Goal: Task Accomplishment & Management: Manage account settings

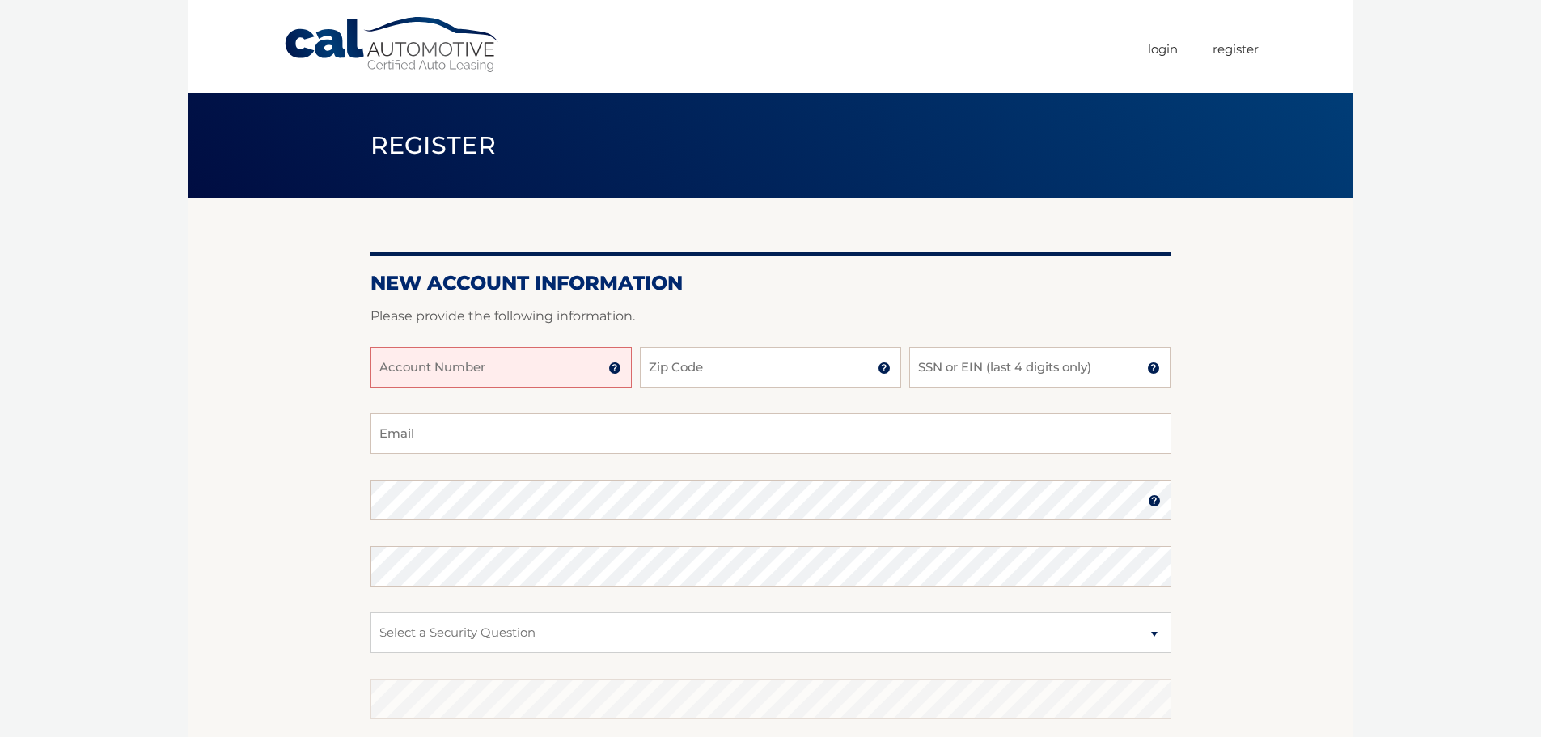
click at [545, 358] on input "Account Number" at bounding box center [501, 367] width 261 height 40
type input "44455986793"
type input "07726"
click at [532, 437] on input "Email" at bounding box center [771, 433] width 801 height 40
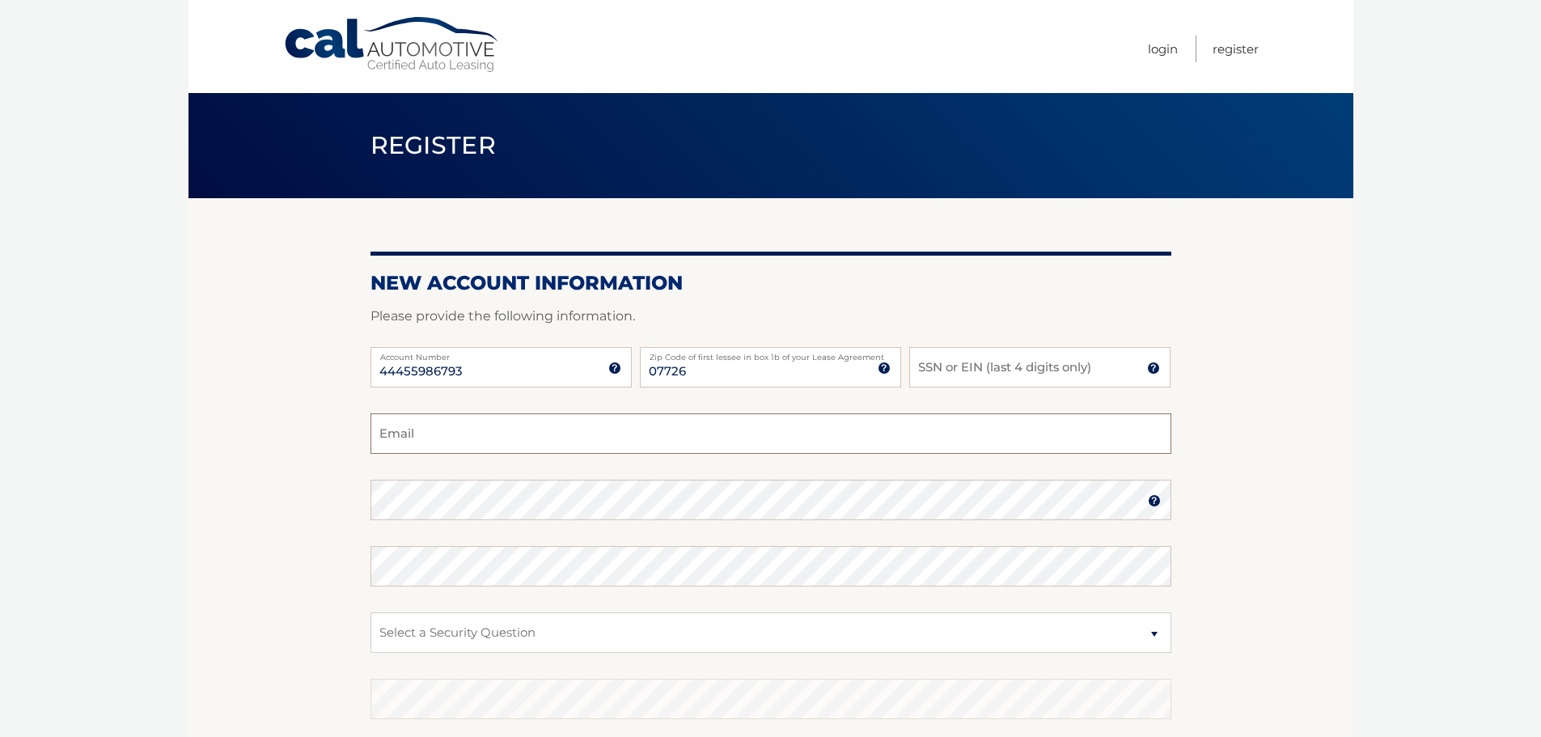
click at [532, 437] on input "Email" at bounding box center [771, 433] width 801 height 40
type input "jpesquire1@gmail.com"
click at [661, 646] on select "Select a Security Question What was the name of your elementary school? What is…" at bounding box center [771, 633] width 801 height 40
select select "2"
click at [371, 613] on select "Select a Security Question What was the name of your elementary school? What is…" at bounding box center [771, 633] width 801 height 40
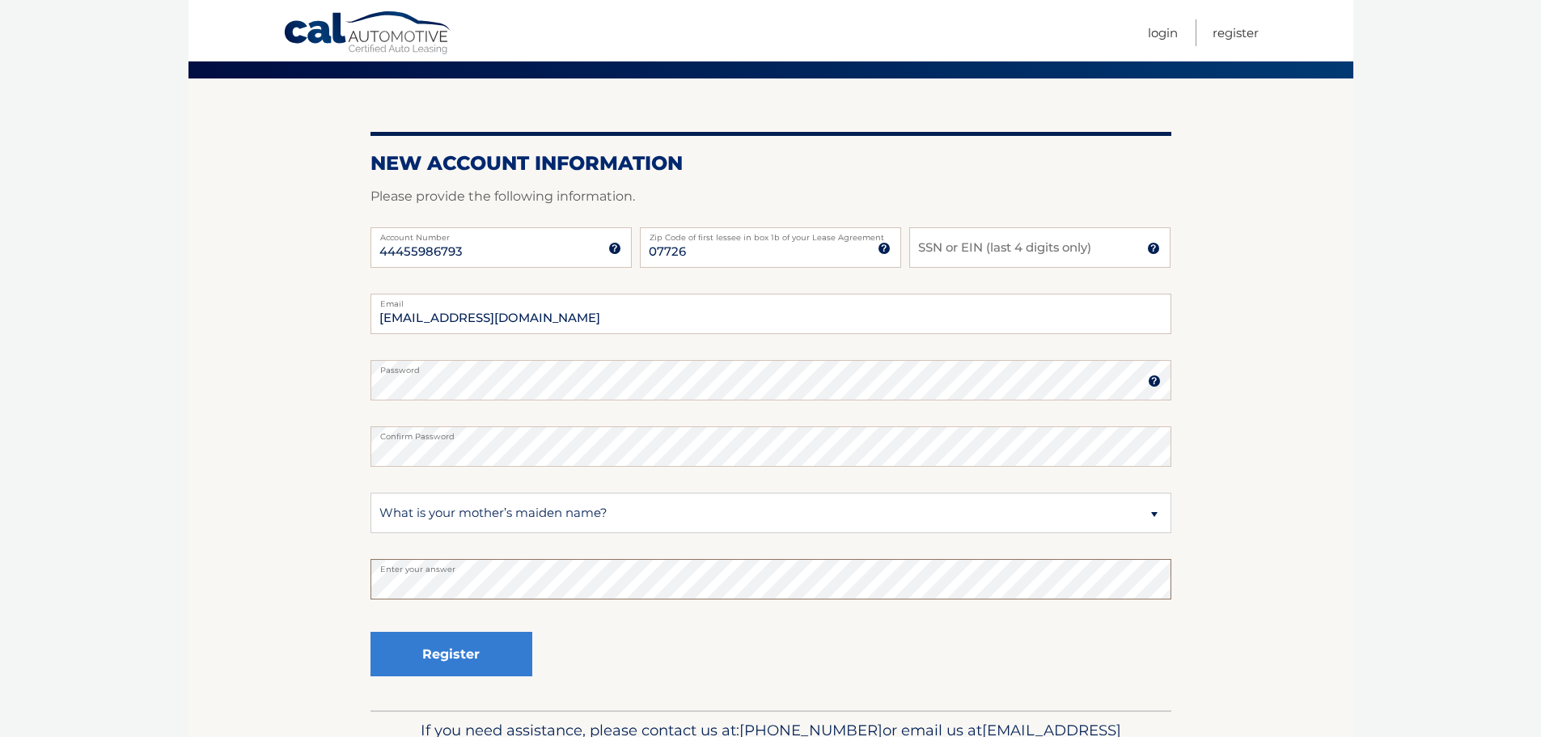
scroll to position [146, 0]
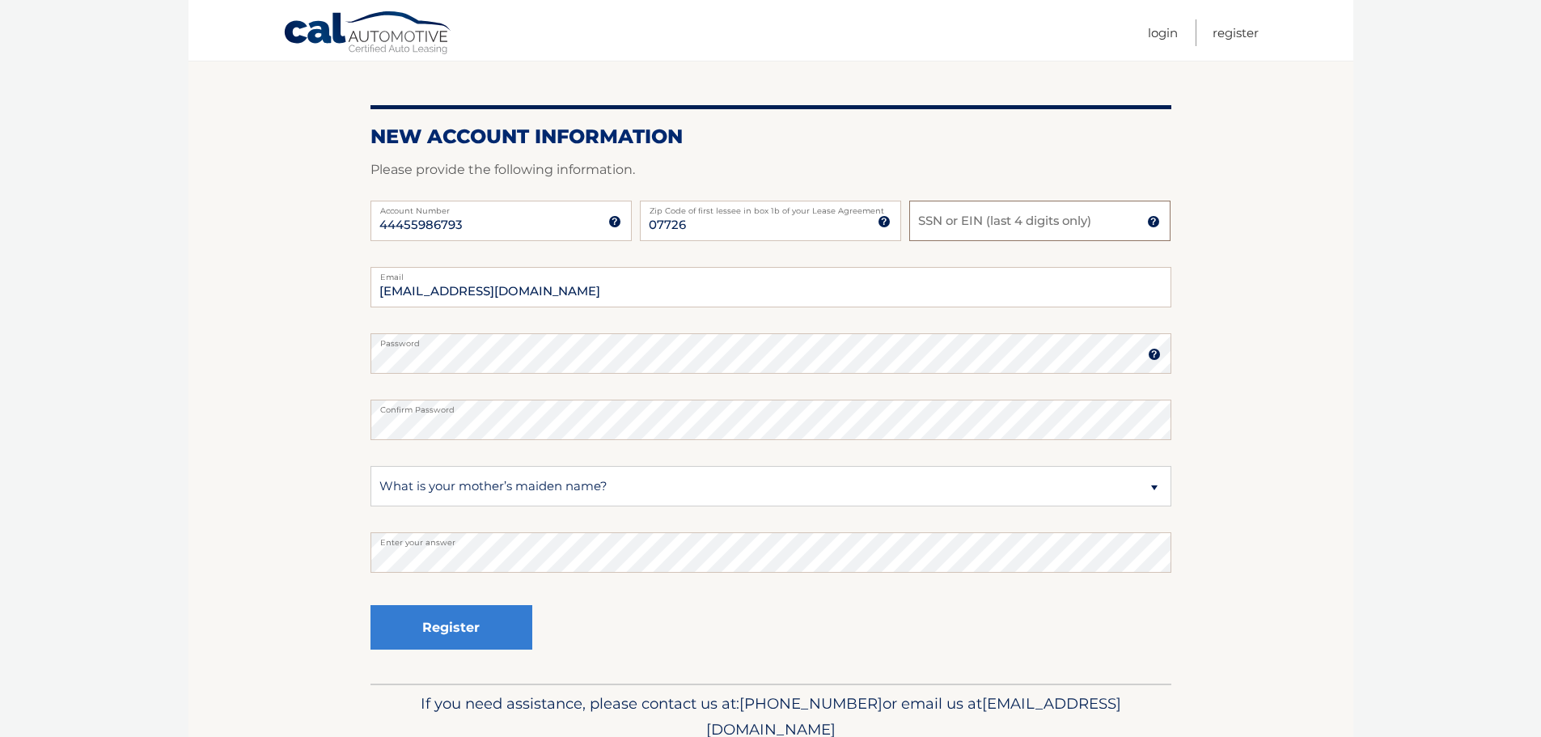
click at [977, 212] on input "SSN or EIN (last 4 digits only)" at bounding box center [1039, 221] width 261 height 40
click at [999, 230] on input "077-" at bounding box center [1039, 221] width 261 height 40
type input "0"
type input "5858"
click at [458, 618] on button "Register" at bounding box center [452, 627] width 162 height 45
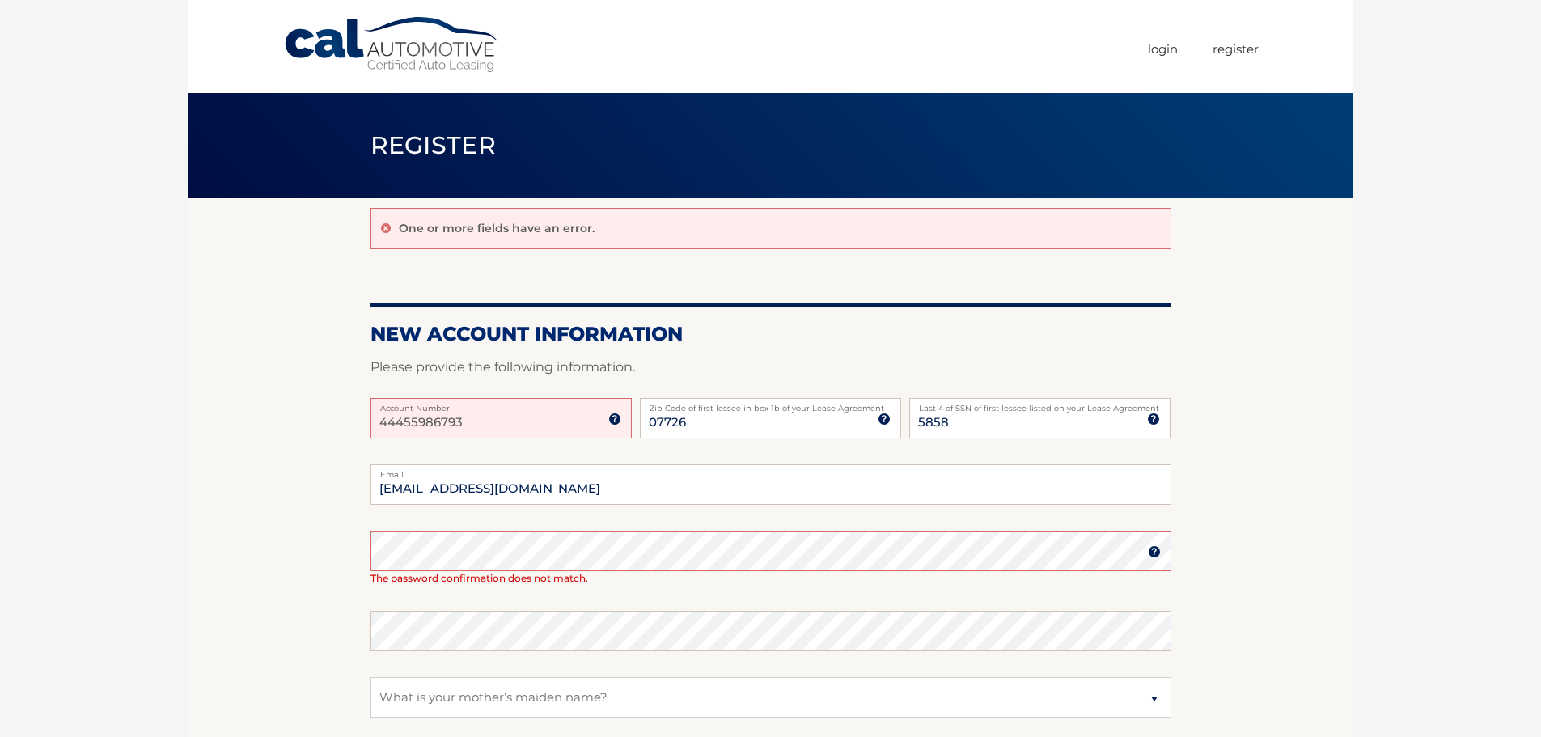
click at [514, 431] on input "44455986793" at bounding box center [501, 418] width 261 height 40
type input "4"
type input "44455986793"
click at [1304, 642] on section "One or more fields have an error. New Account Information Please provide the fo…" at bounding box center [771, 546] width 1165 height 697
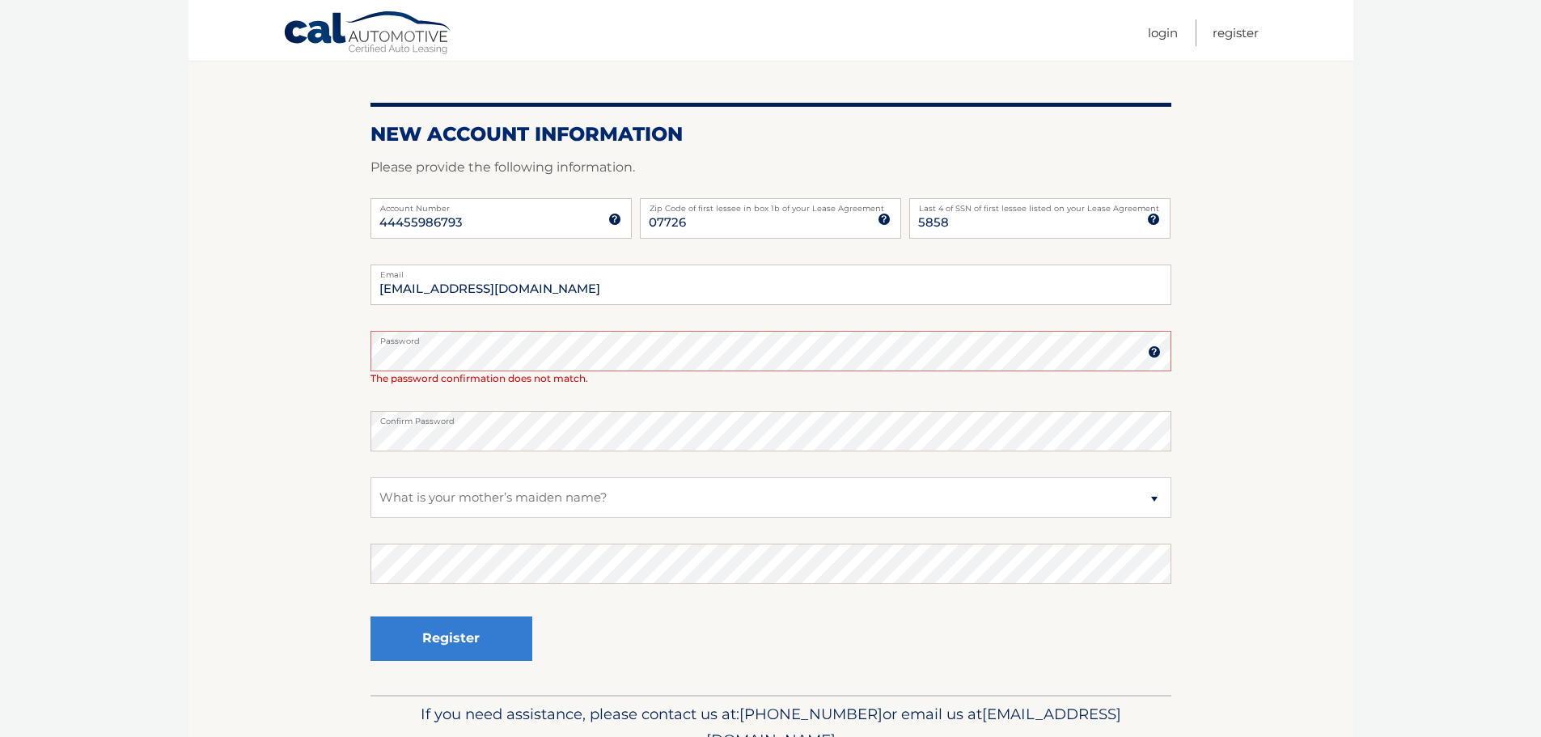
scroll to position [254, 0]
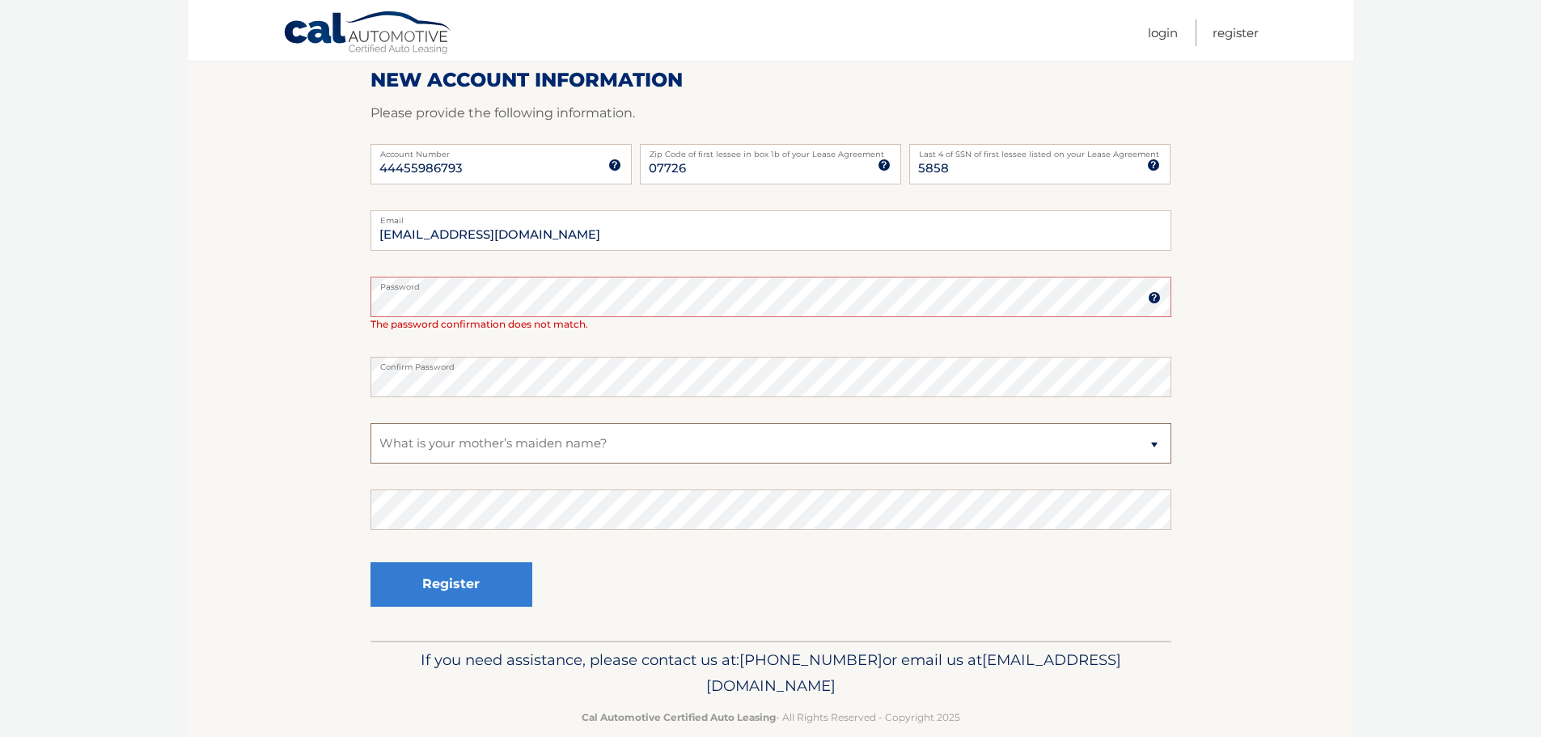
click at [562, 444] on select "Select a Security Question What was the name of your elementary school? What is…" at bounding box center [771, 443] width 801 height 40
click at [371, 423] on select "Select a Security Question What was the name of your elementary school? What is…" at bounding box center [771, 443] width 801 height 40
click at [477, 581] on button "Register" at bounding box center [452, 584] width 162 height 45
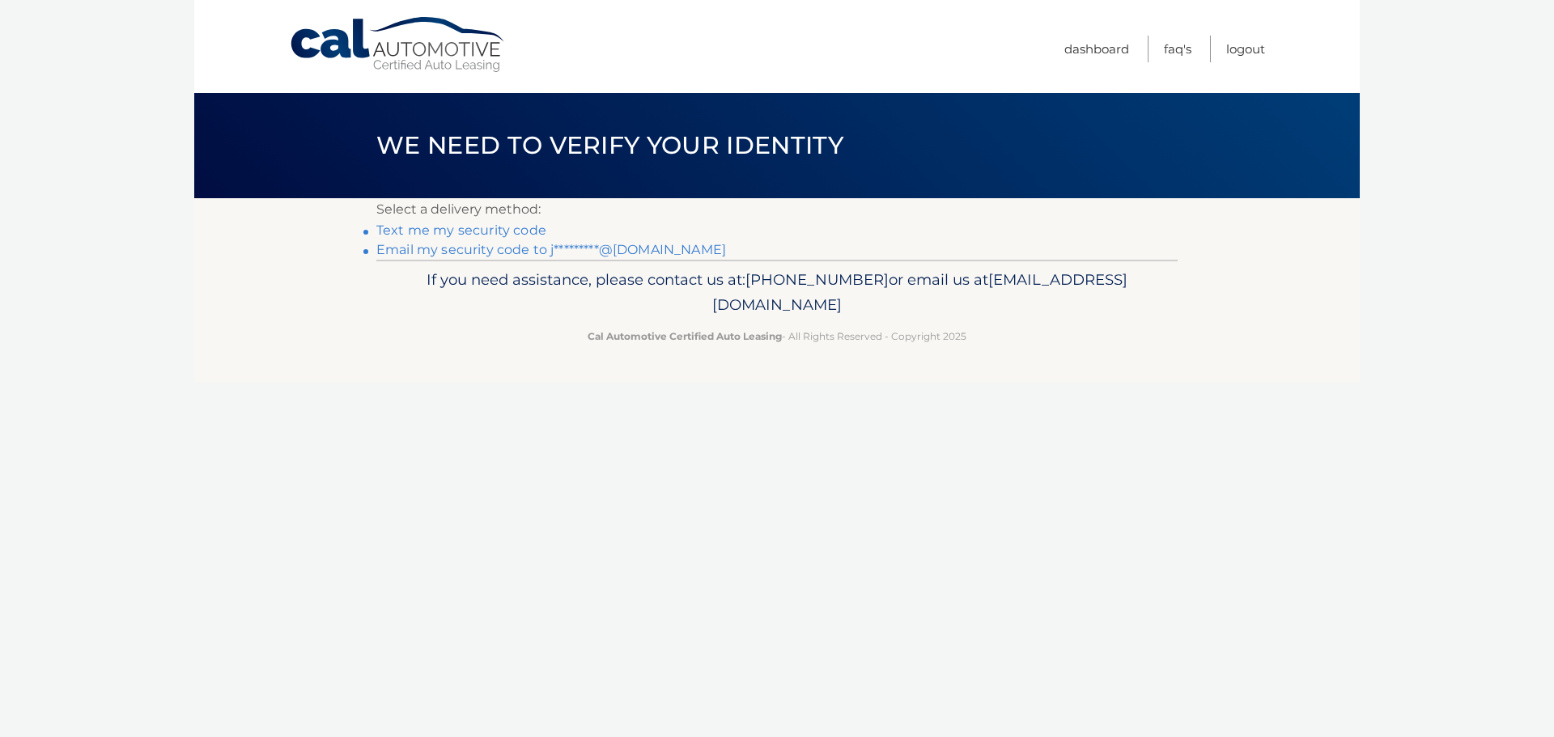
click at [492, 248] on link "Email my security code to j*********@gmail.com" at bounding box center [551, 249] width 350 height 15
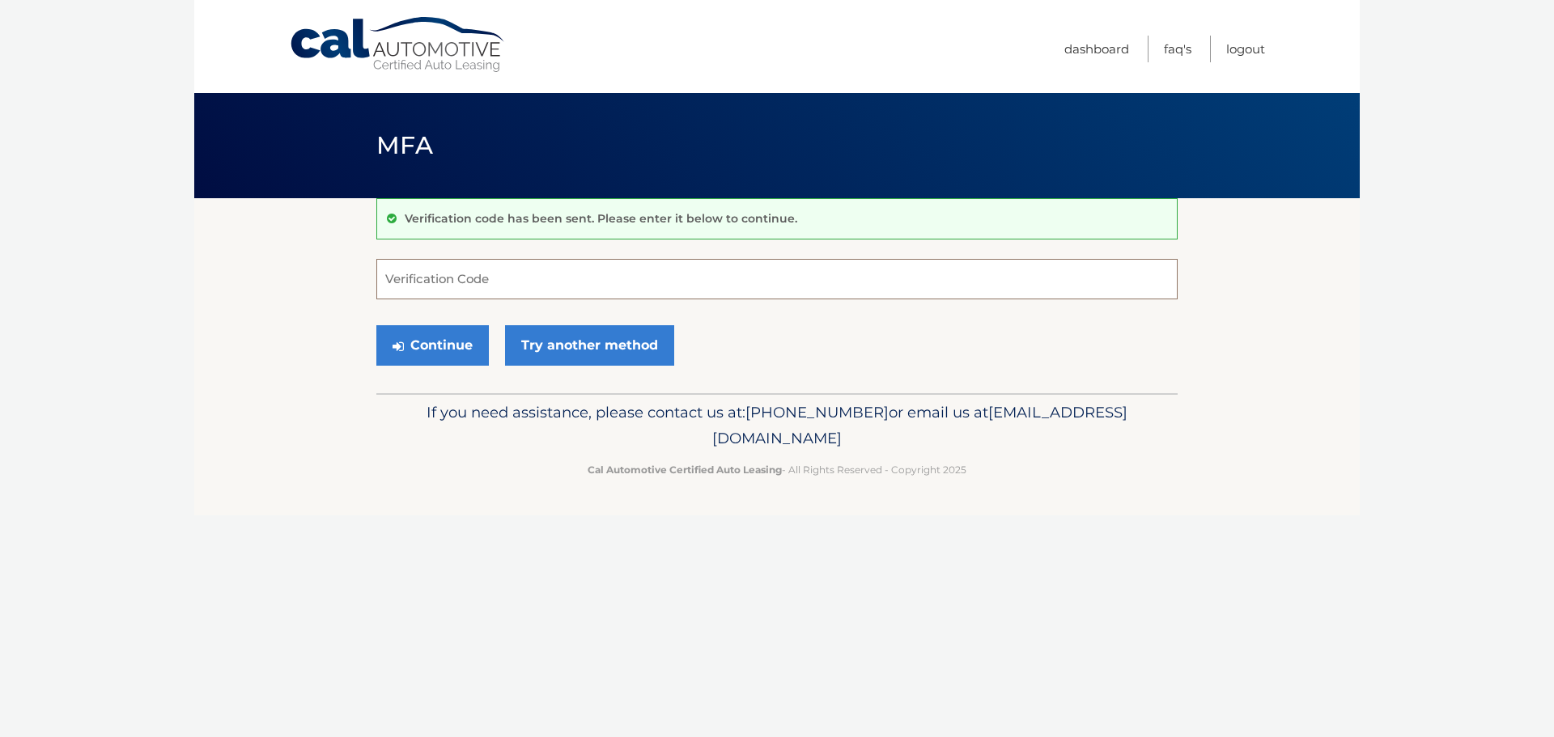
click at [770, 288] on input "Verification Code" at bounding box center [776, 279] width 801 height 40
type input "014519"
click at [435, 341] on button "Continue" at bounding box center [432, 345] width 112 height 40
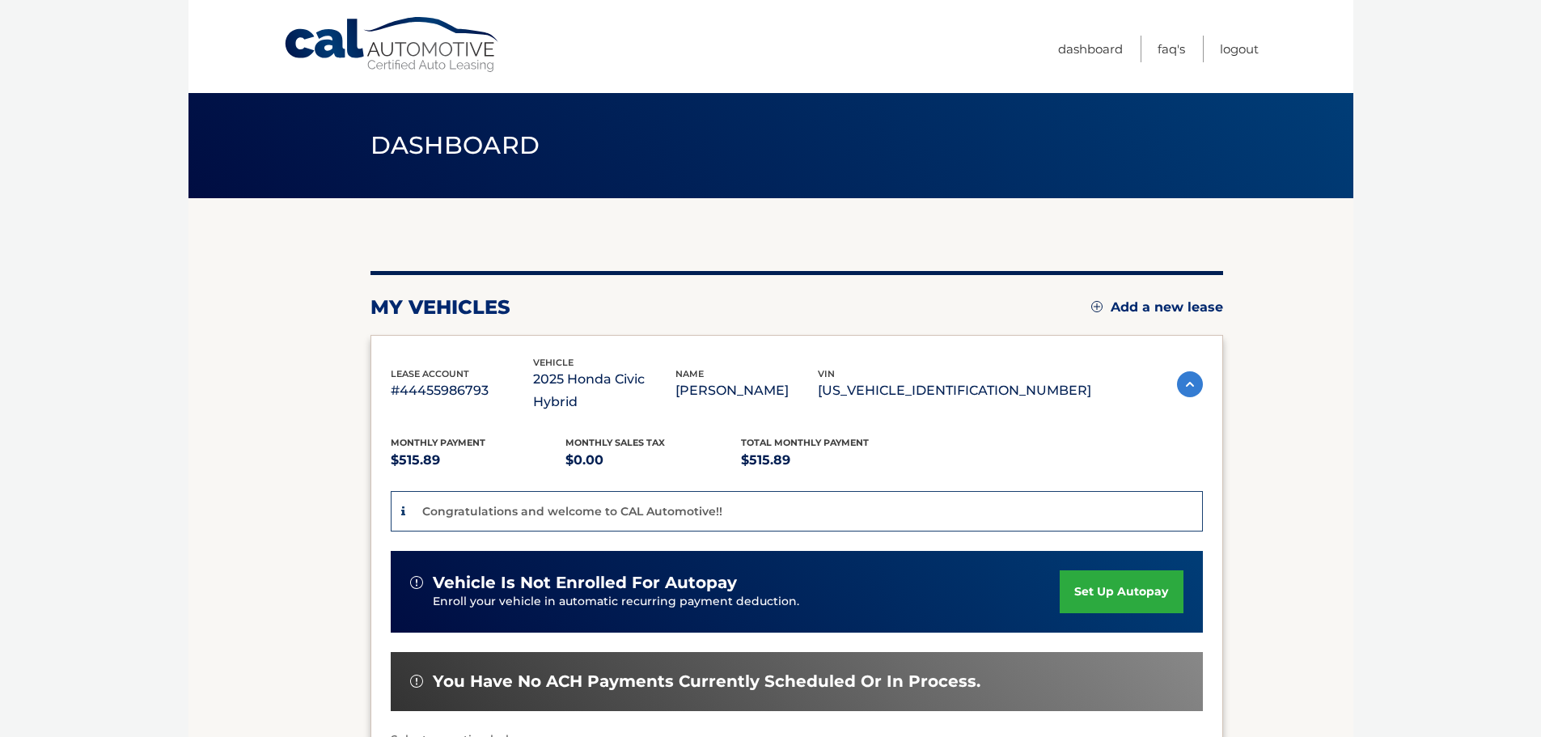
click at [1132, 570] on link "set up autopay" at bounding box center [1121, 591] width 123 height 43
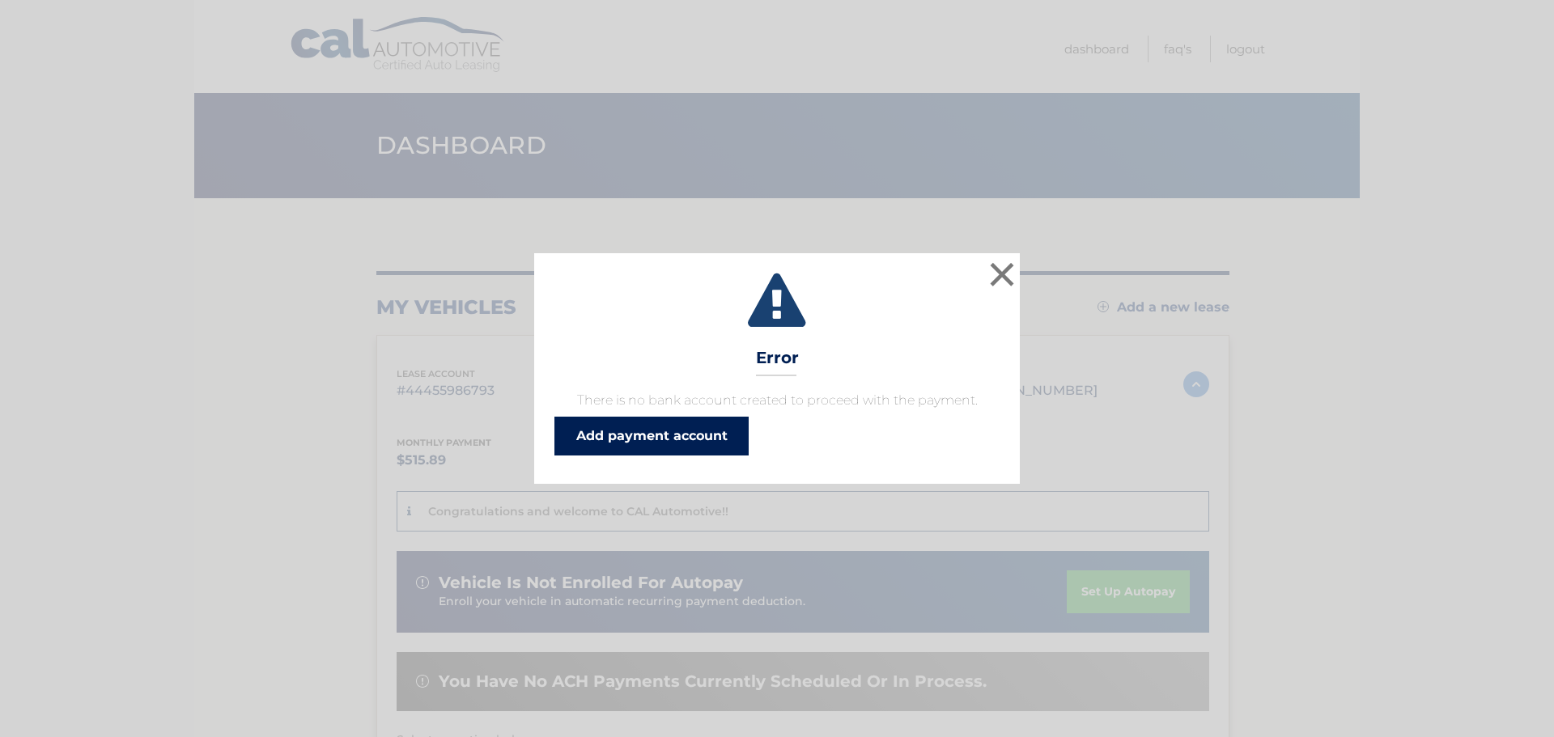
click at [636, 435] on link "Add payment account" at bounding box center [651, 436] width 194 height 39
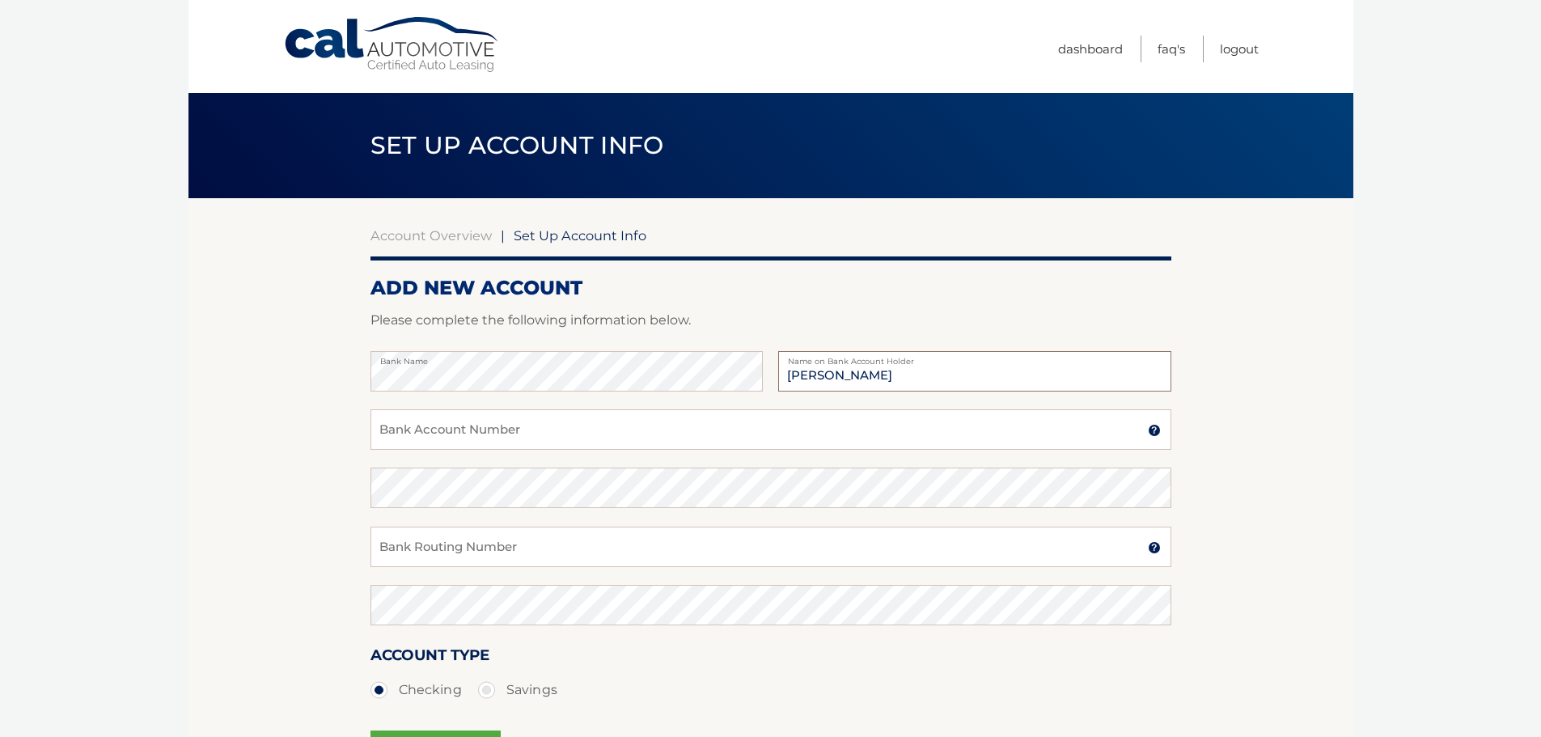
type input "[PERSON_NAME]"
click at [565, 428] on input "Bank Account Number" at bounding box center [771, 429] width 801 height 40
type input "4349581680"
click at [611, 562] on input "Bank Routing Number" at bounding box center [771, 547] width 801 height 40
type input "026013673"
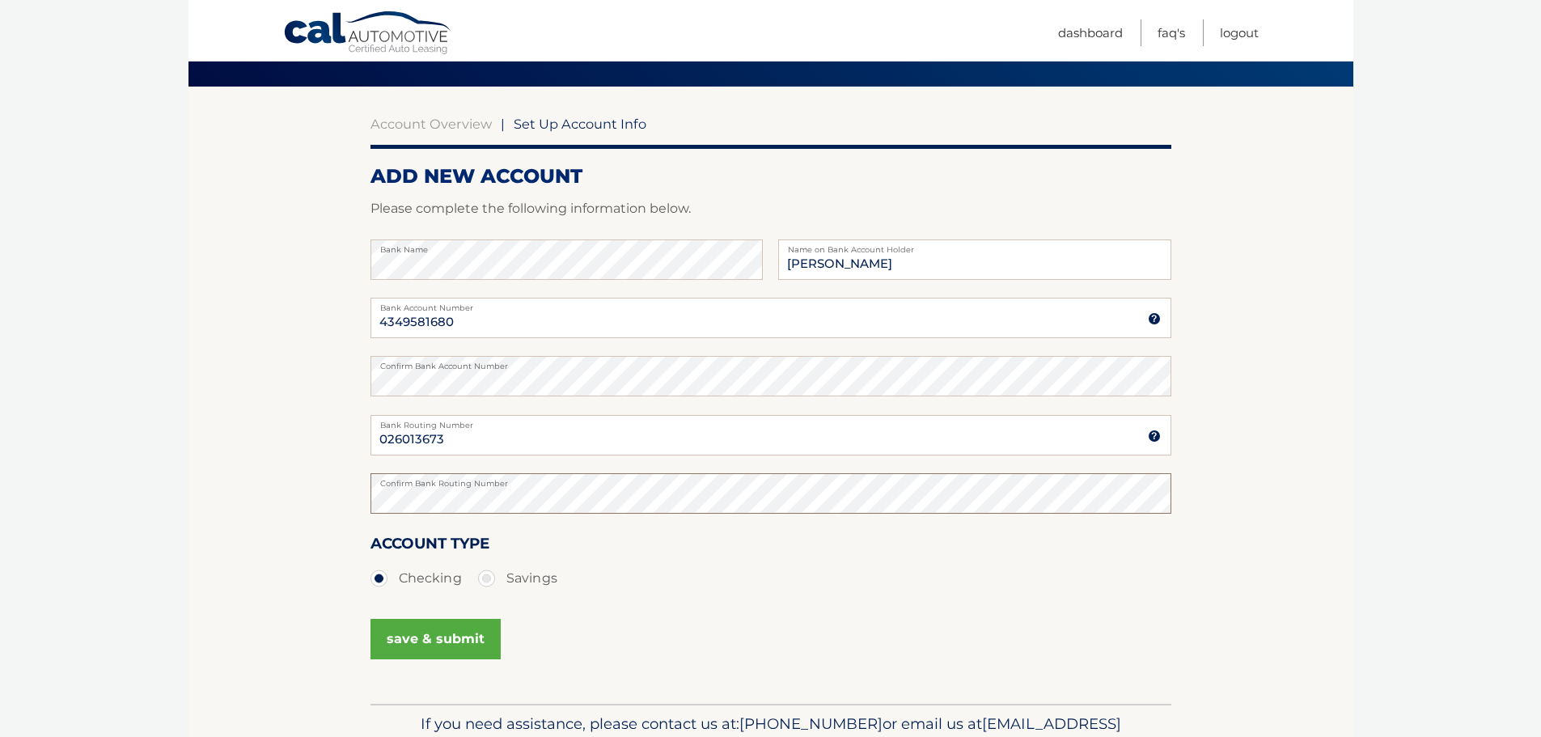
scroll to position [120, 0]
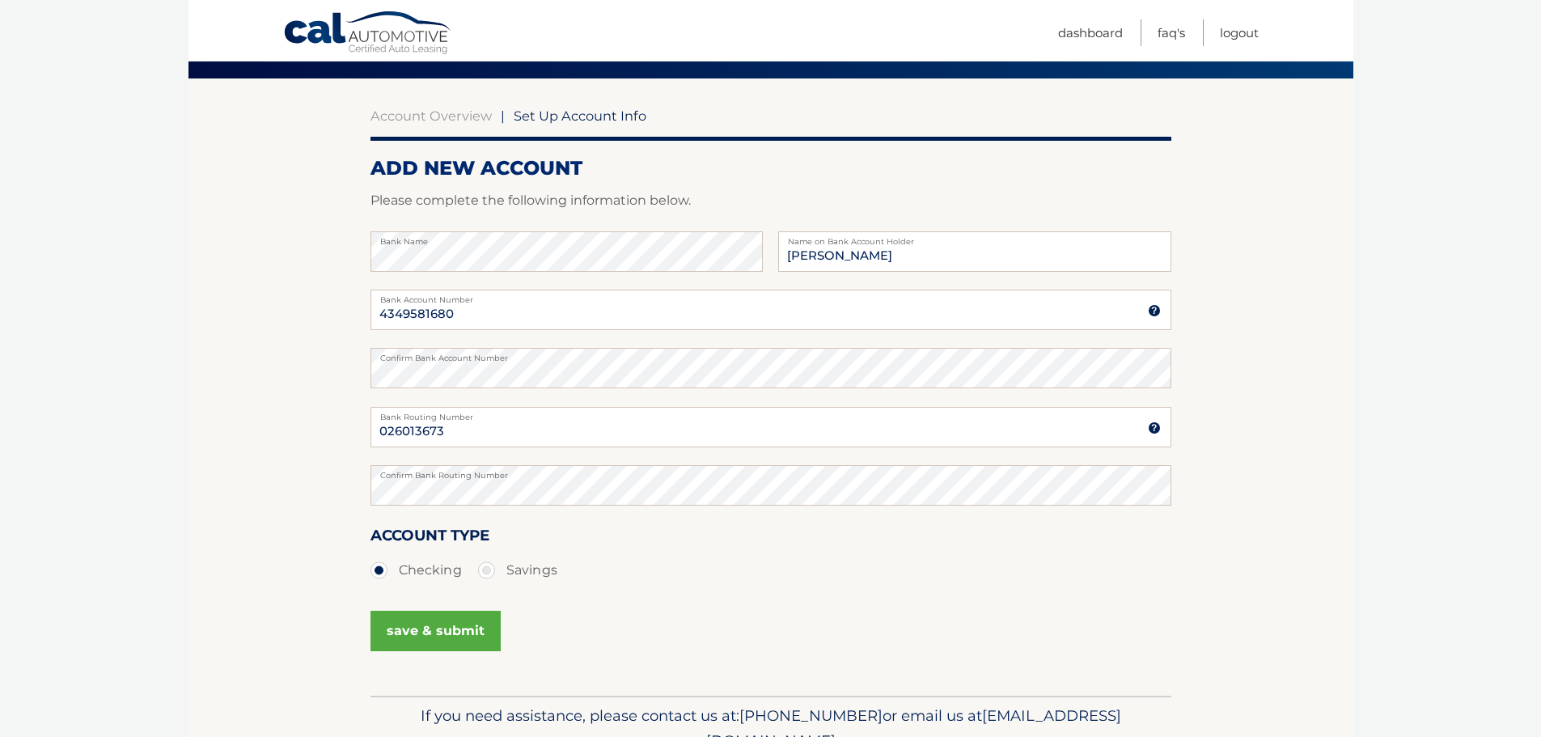
click at [442, 633] on button "save & submit" at bounding box center [436, 631] width 130 height 40
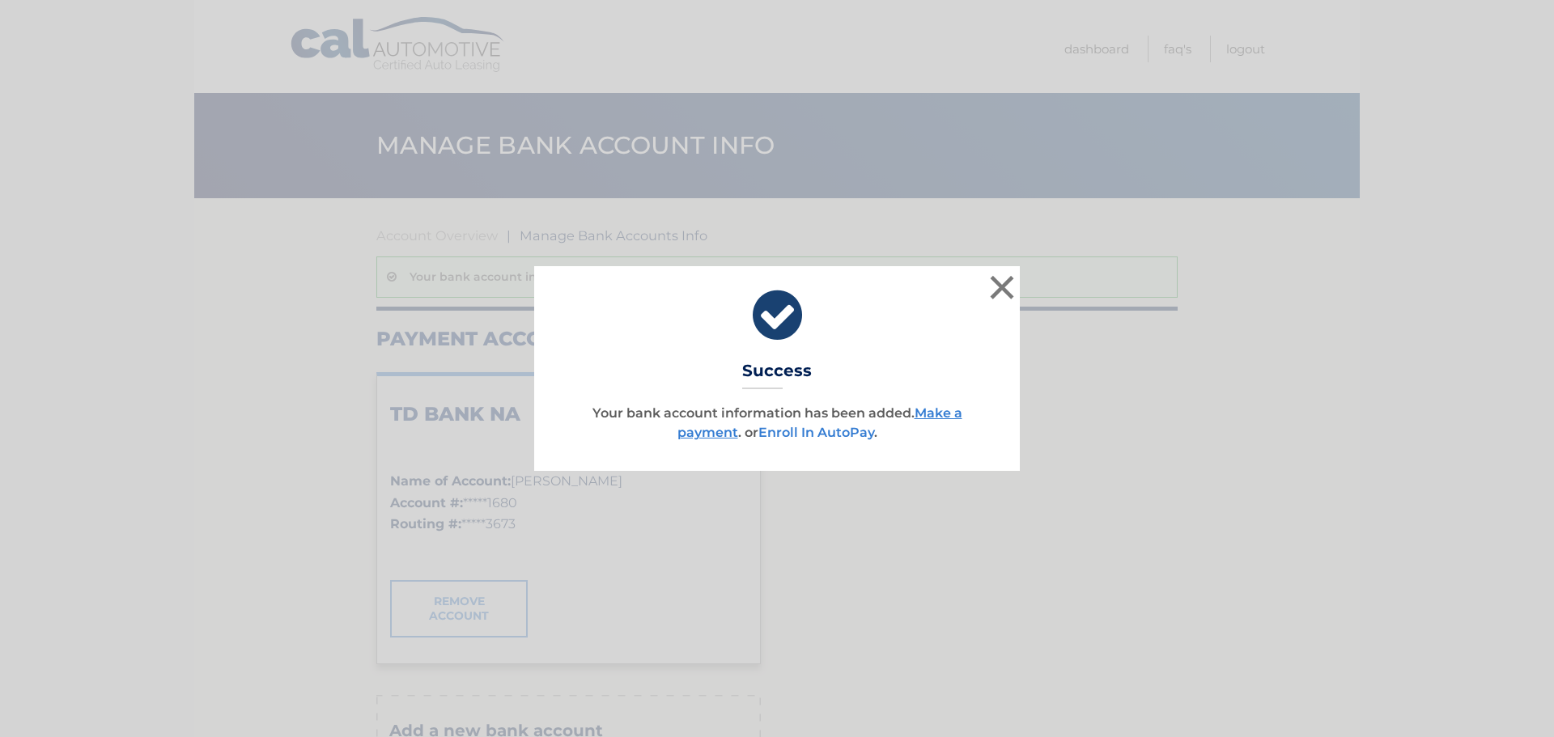
click at [823, 438] on link "Enroll In AutoPay" at bounding box center [816, 432] width 116 height 15
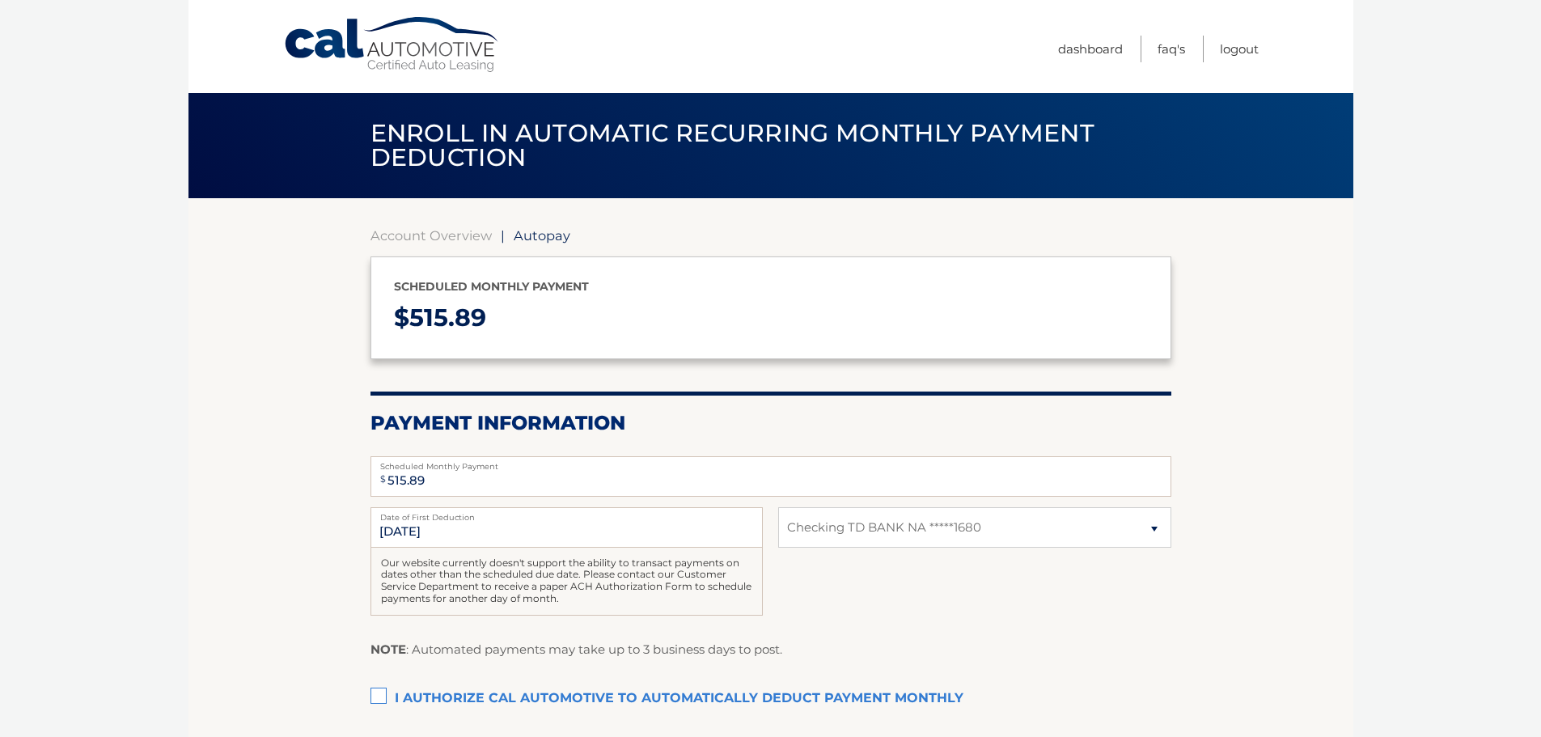
select select "ZDMwZWI3NTUtOGZlNC00ODc0LTk0ZTYtMWNhNDliM2RjNWY3"
click at [374, 694] on label "I authorize cal automotive to automatically deduct payment monthly This checkbo…" at bounding box center [771, 699] width 801 height 32
click at [0, 0] on input "I authorize cal automotive to automatically deduct payment monthly This checkbo…" at bounding box center [0, 0] width 0 height 0
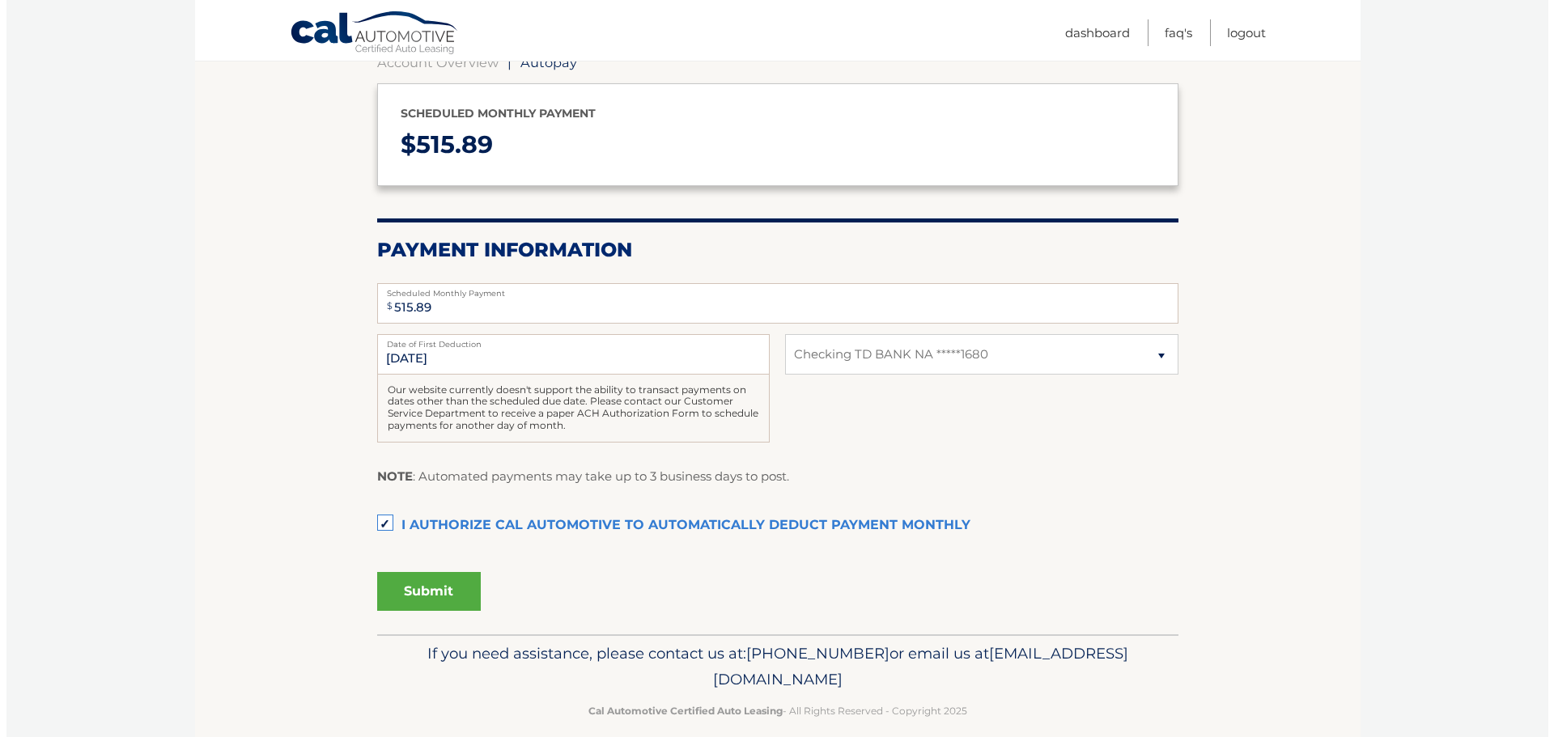
scroll to position [178, 0]
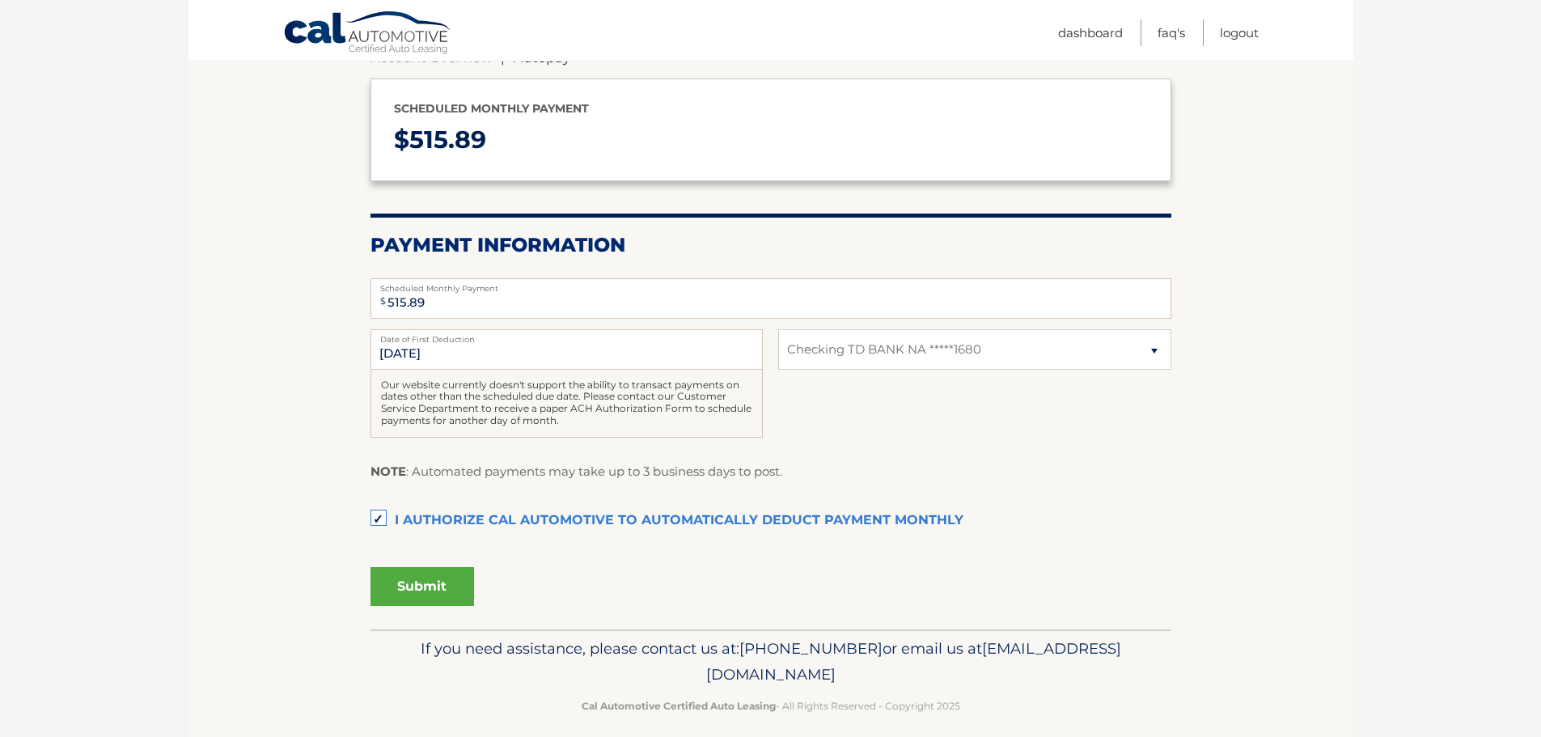
click at [419, 591] on button "Submit" at bounding box center [423, 586] width 104 height 39
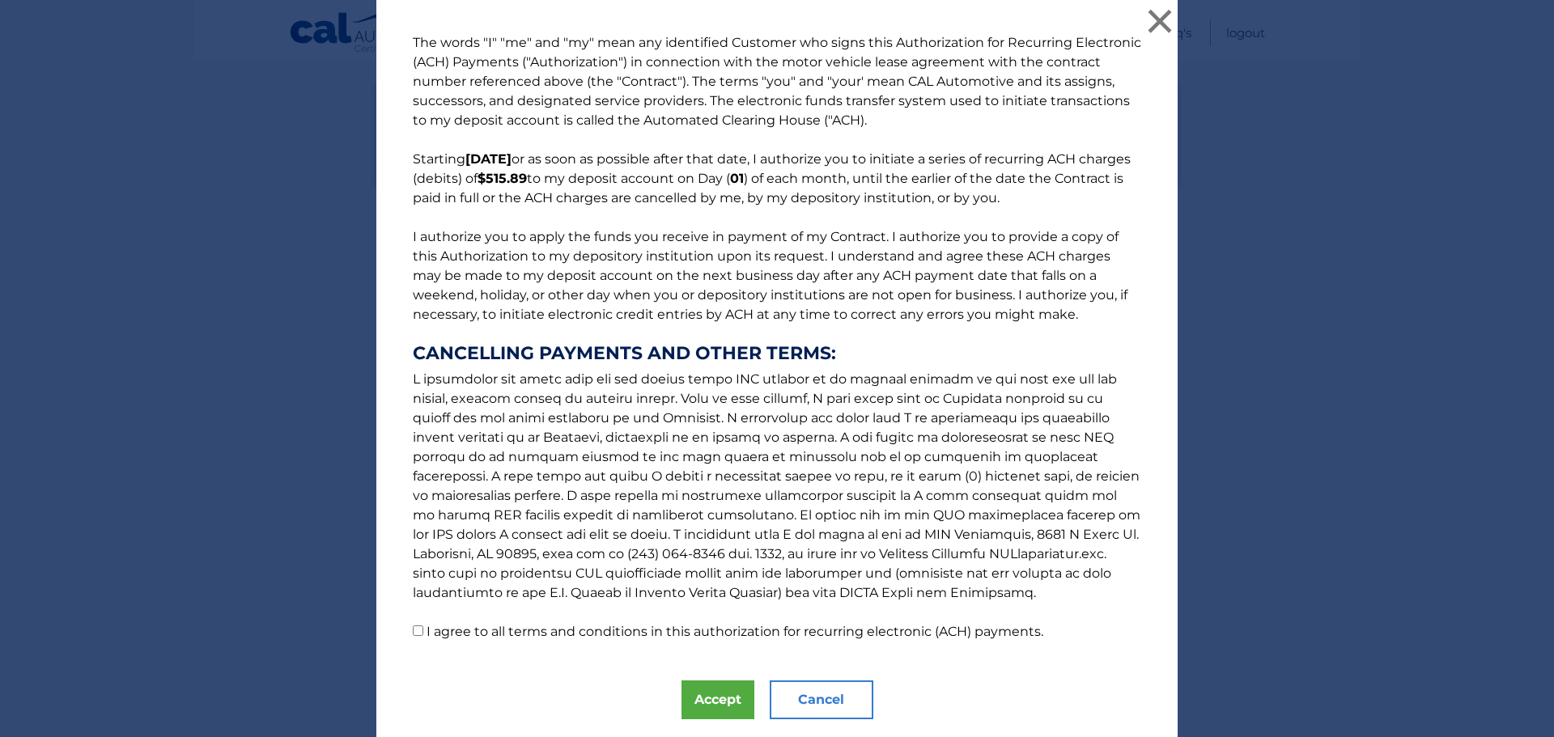
click at [413, 632] on input "I agree to all terms and conditions in this authorization for recurring electro…" at bounding box center [418, 630] width 11 height 11
checkbox input "true"
click at [699, 693] on button "Accept" at bounding box center [717, 699] width 73 height 39
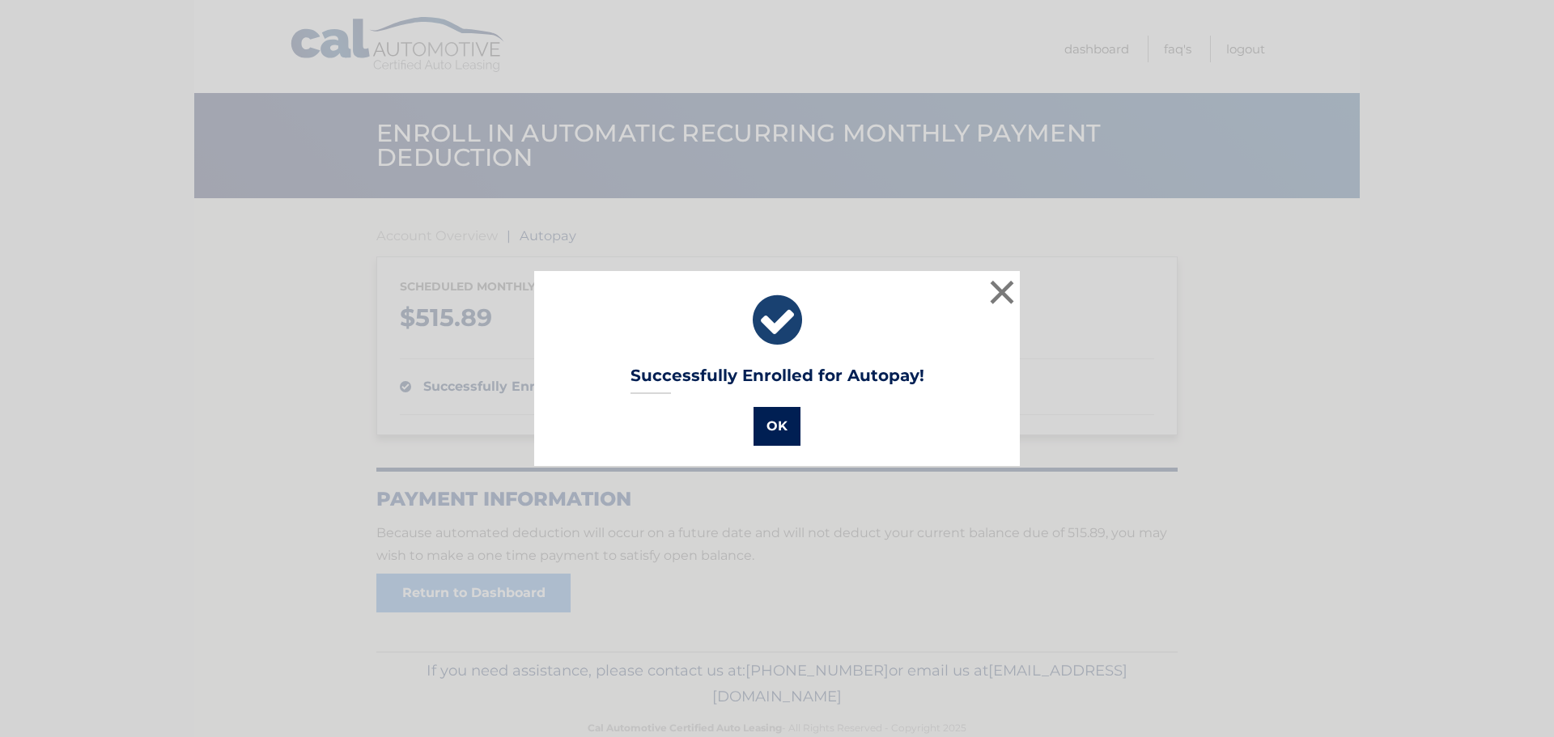
click at [781, 426] on button "OK" at bounding box center [776, 426] width 47 height 39
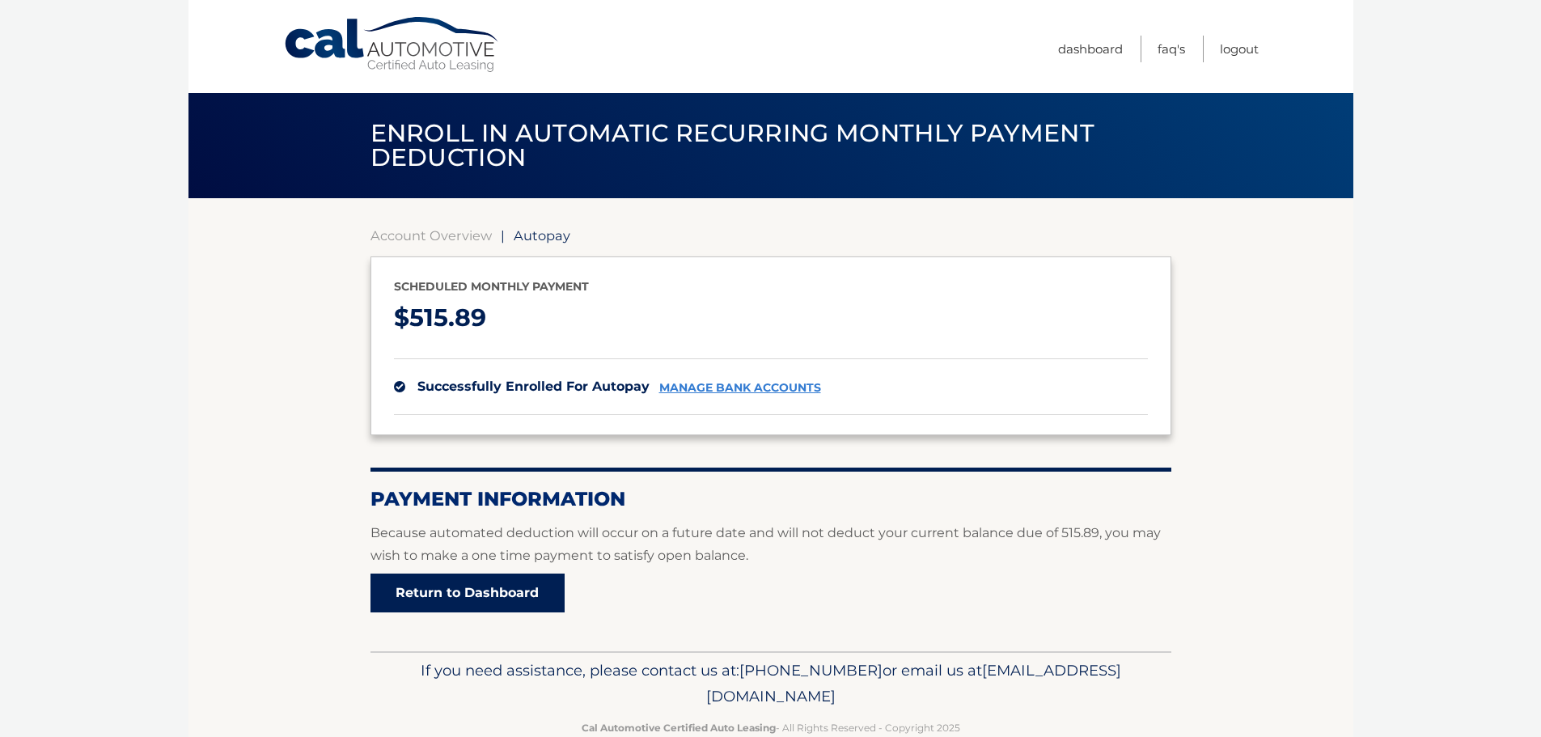
click at [485, 602] on link "Return to Dashboard" at bounding box center [468, 593] width 194 height 39
